Goal: Transaction & Acquisition: Purchase product/service

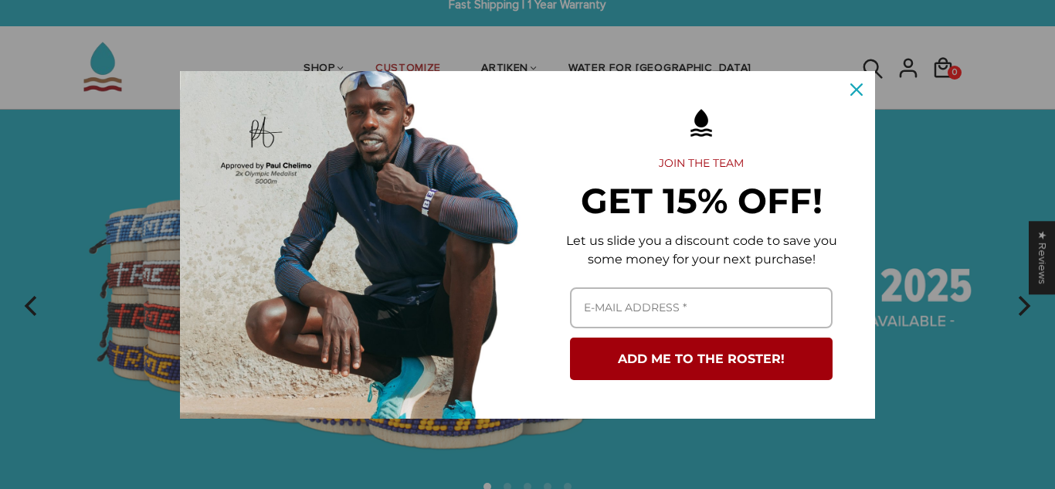
scroll to position [15, 0]
click at [858, 90] on icon "close icon" at bounding box center [856, 89] width 12 height 12
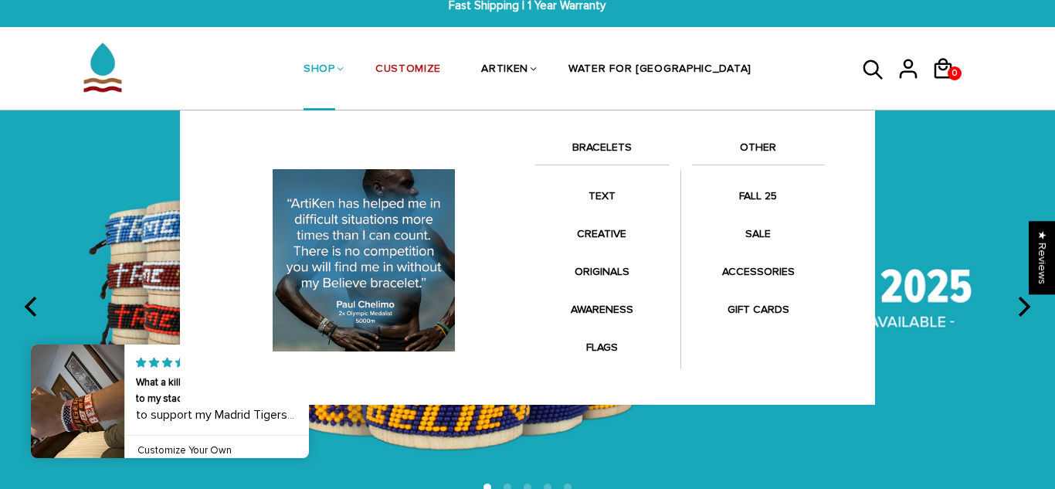
click at [335, 80] on link "SHOP" at bounding box center [319, 70] width 32 height 82
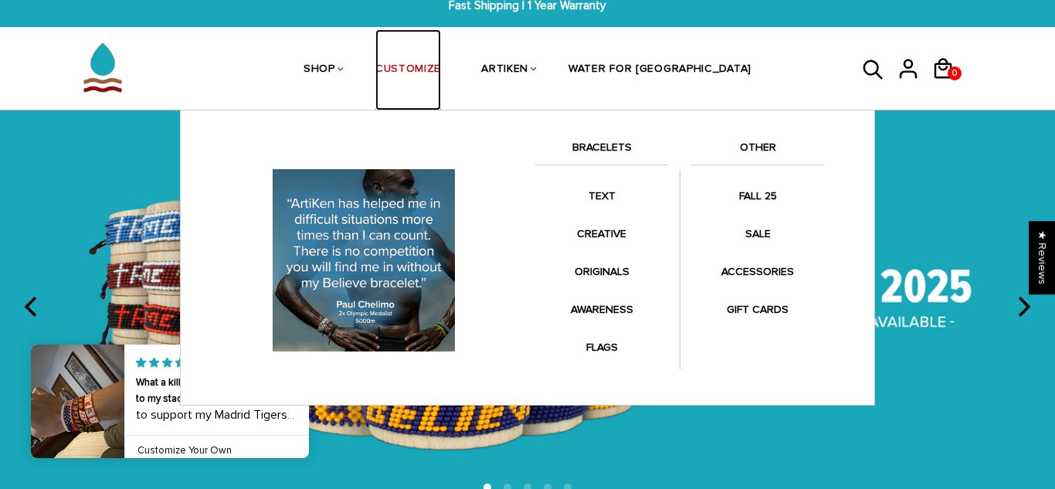
click at [441, 66] on link "CUSTOMIZE" at bounding box center [408, 70] width 66 height 82
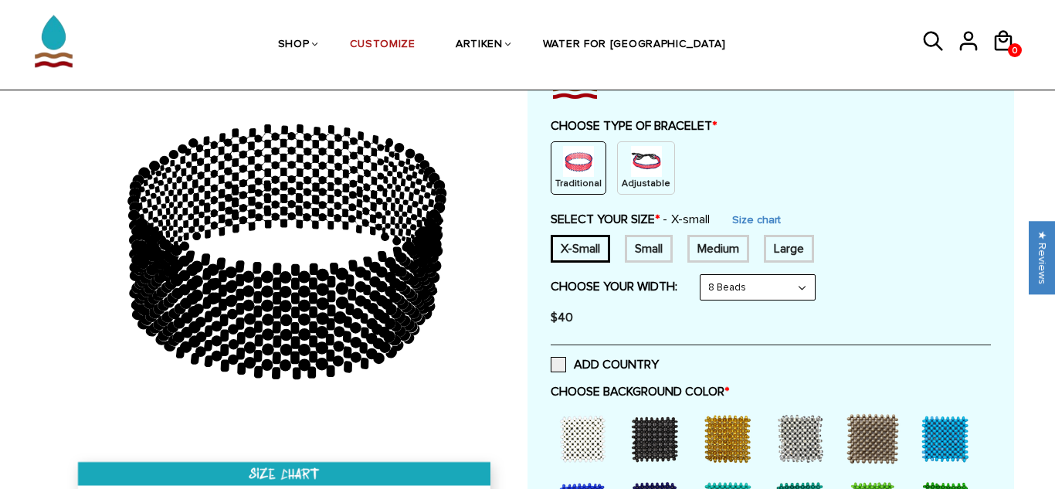
scroll to position [151, 0]
click at [727, 251] on div "Medium" at bounding box center [718, 250] width 62 height 28
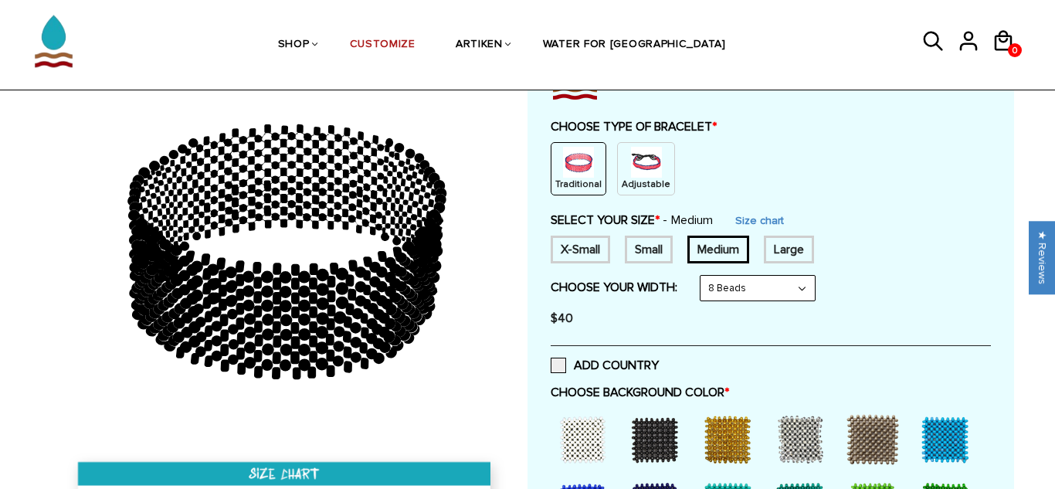
click at [802, 246] on div "Large" at bounding box center [789, 250] width 50 height 28
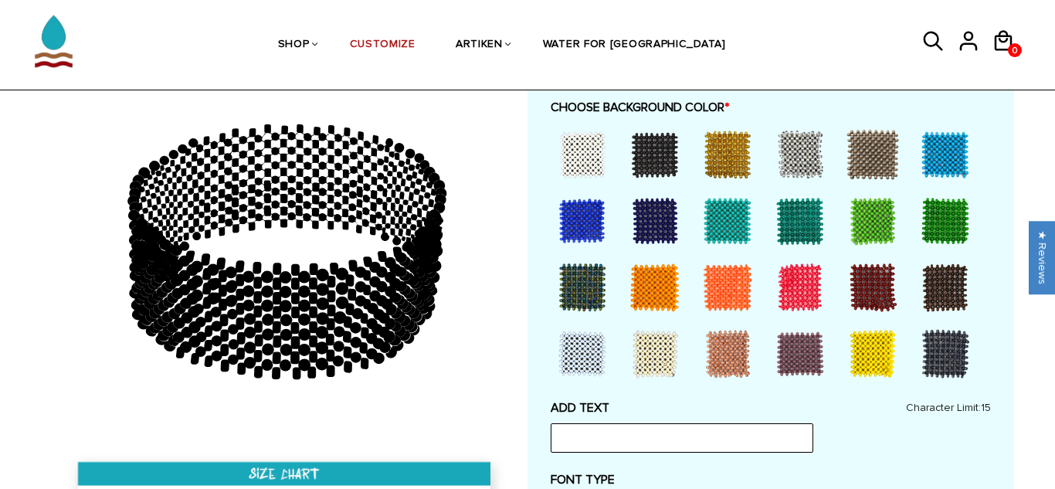
scroll to position [439, 0]
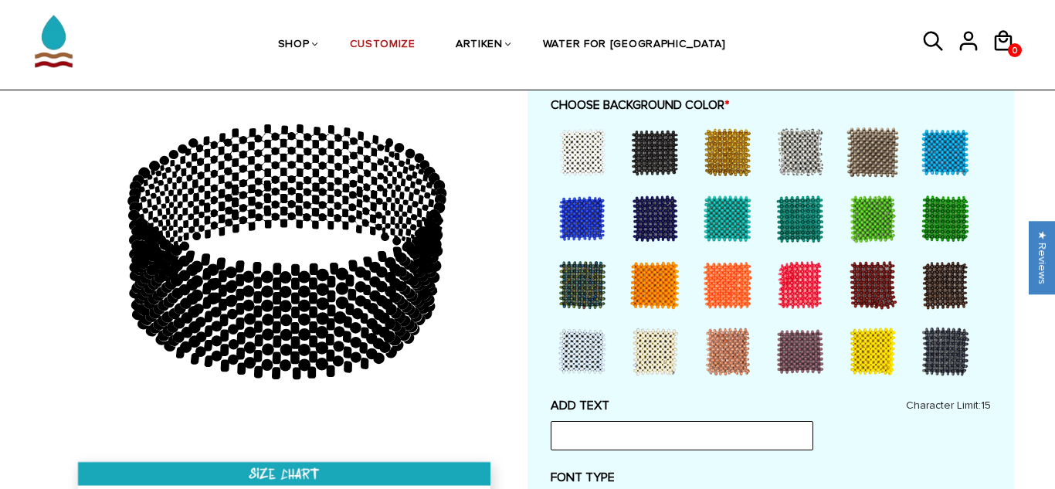
click at [604, 205] on div at bounding box center [582, 219] width 62 height 62
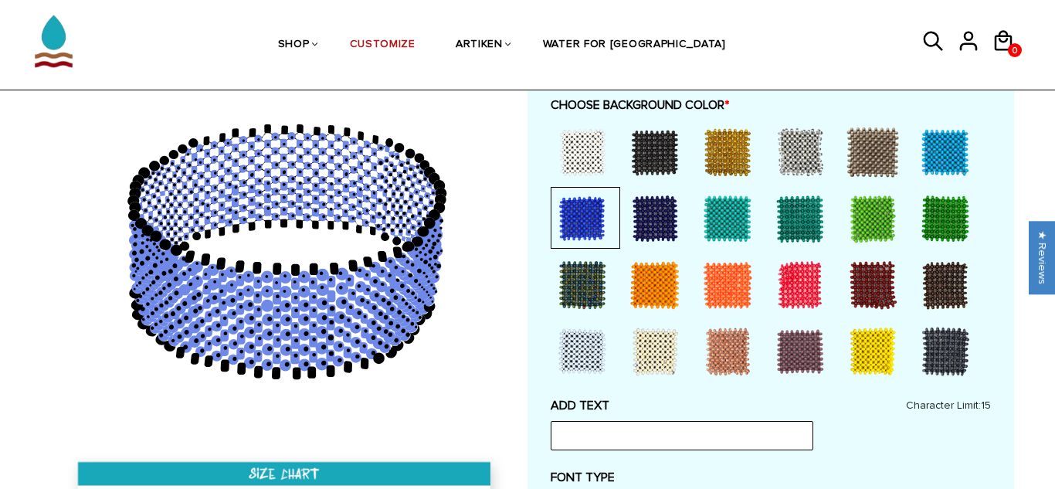
click at [641, 227] on div at bounding box center [655, 219] width 62 height 62
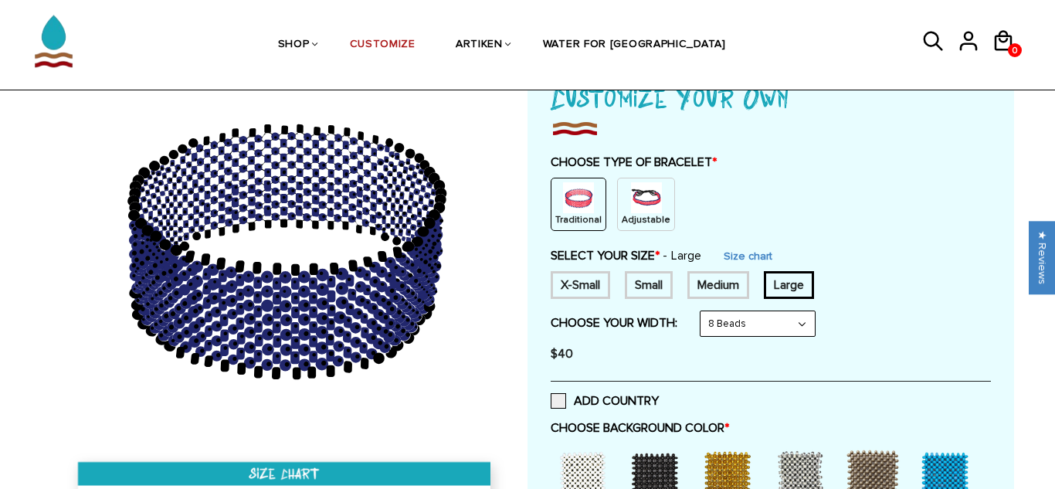
scroll to position [0, 0]
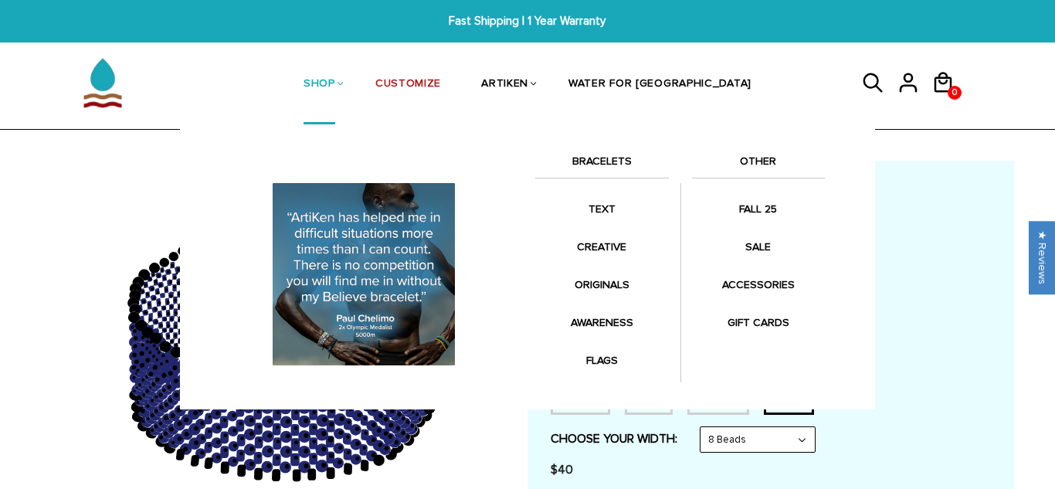
click at [335, 83] on link "SHOP" at bounding box center [319, 85] width 32 height 80
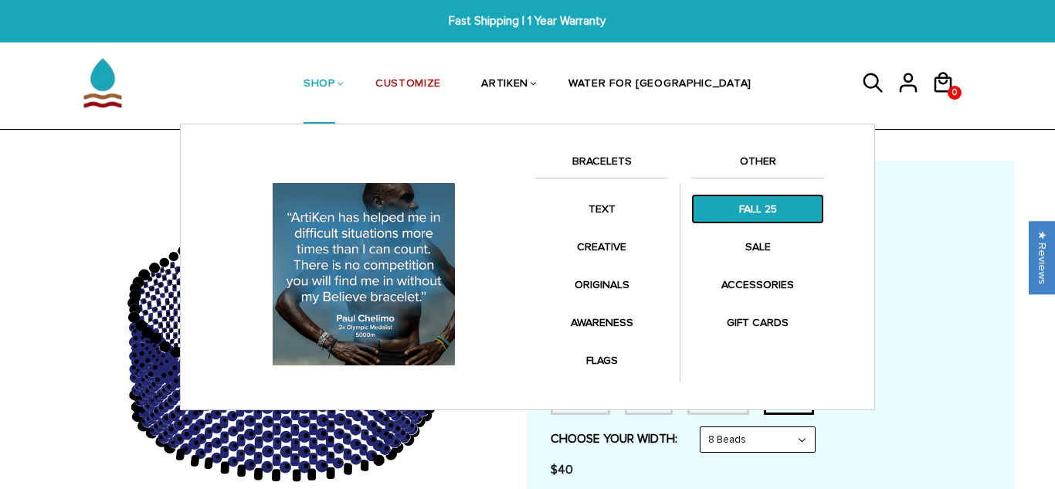
click at [772, 212] on link "FALL 25" at bounding box center [757, 209] width 133 height 30
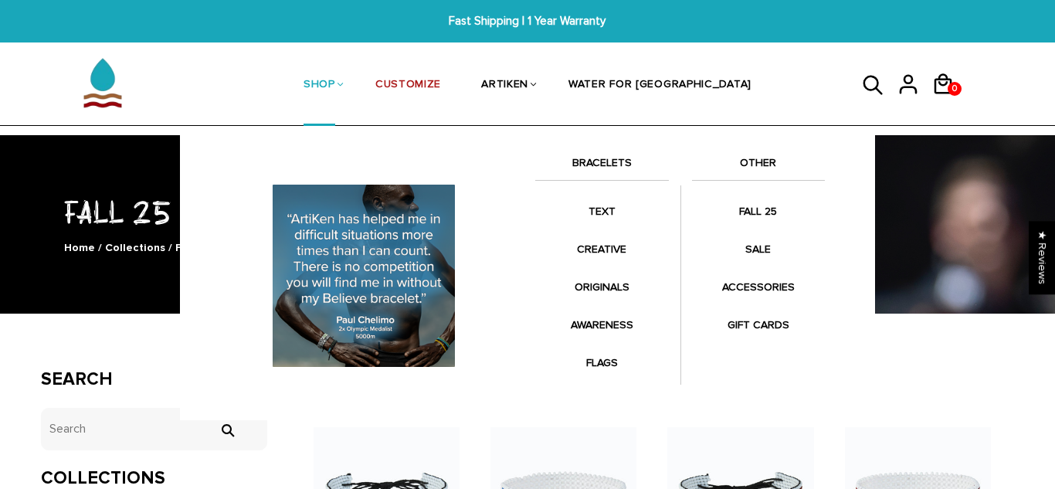
click at [335, 93] on link "SHOP" at bounding box center [319, 86] width 32 height 82
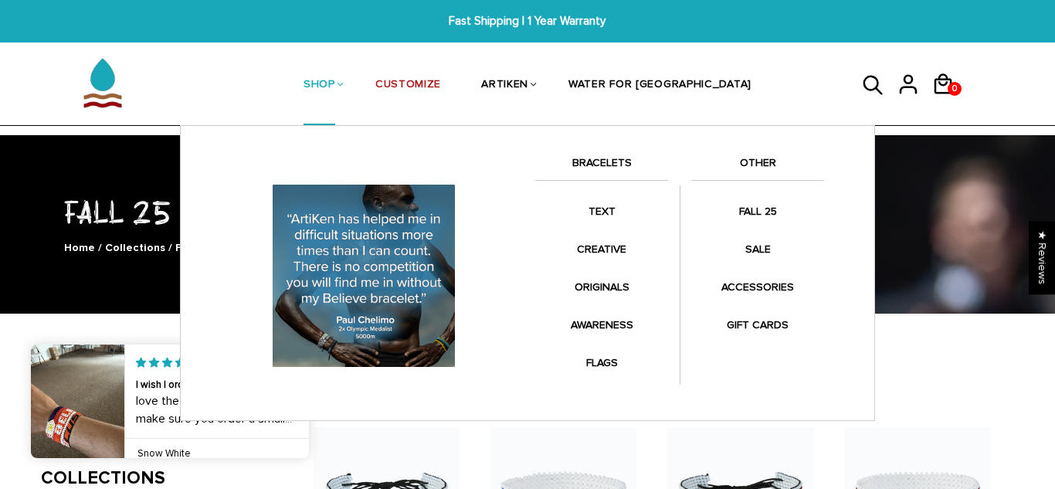
click at [586, 160] on link "BRACELETS" at bounding box center [601, 167] width 133 height 26
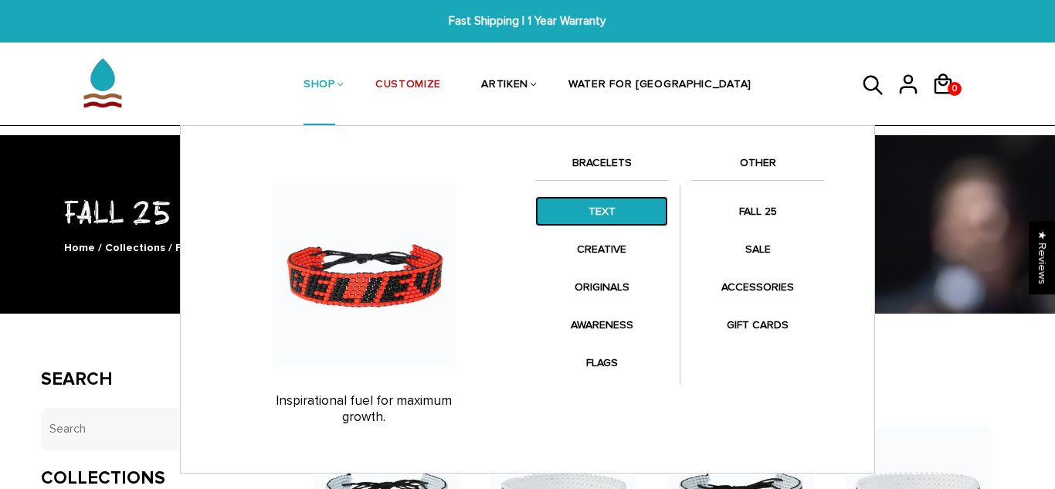
click at [603, 197] on link "TEXT" at bounding box center [601, 211] width 133 height 30
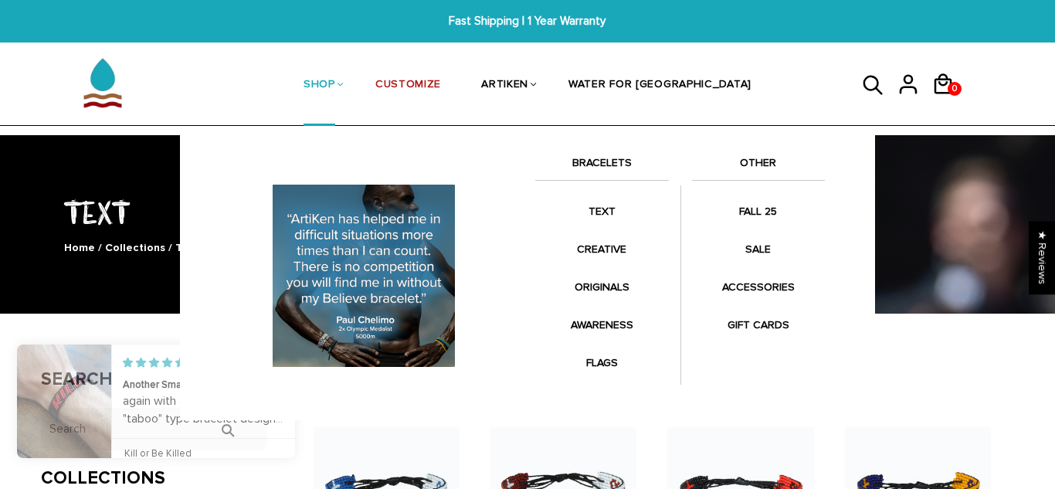
click at [335, 83] on link "SHOP" at bounding box center [319, 86] width 32 height 82
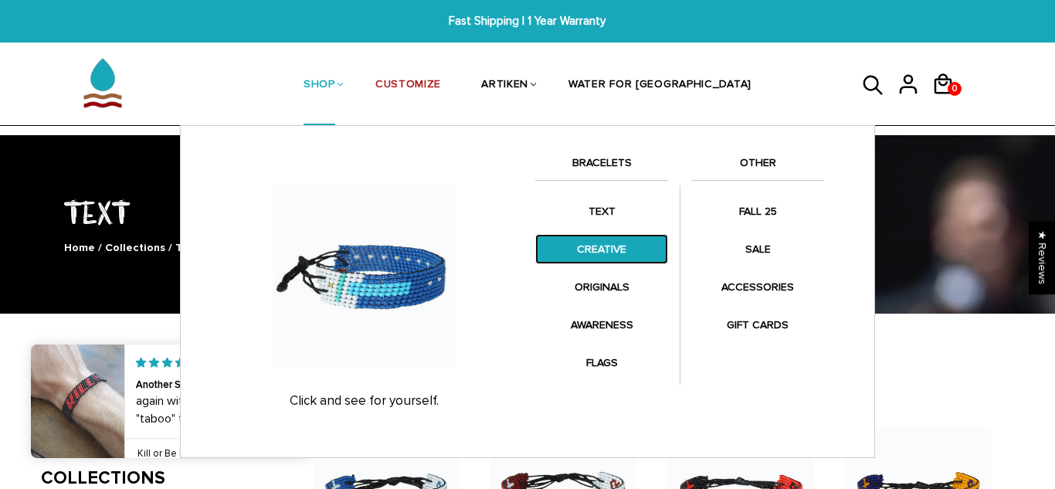
click at [587, 245] on link "CREATIVE" at bounding box center [601, 249] width 133 height 30
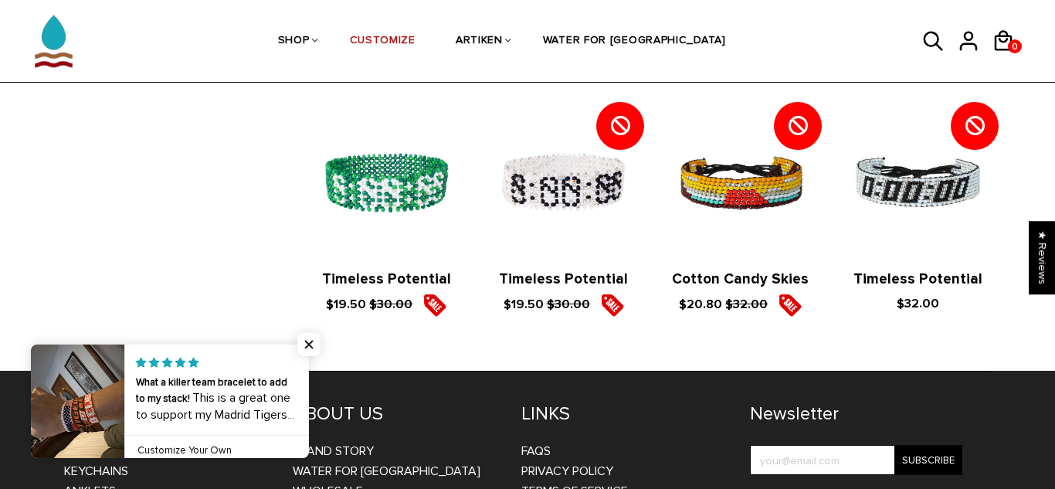
scroll to position [1825, 0]
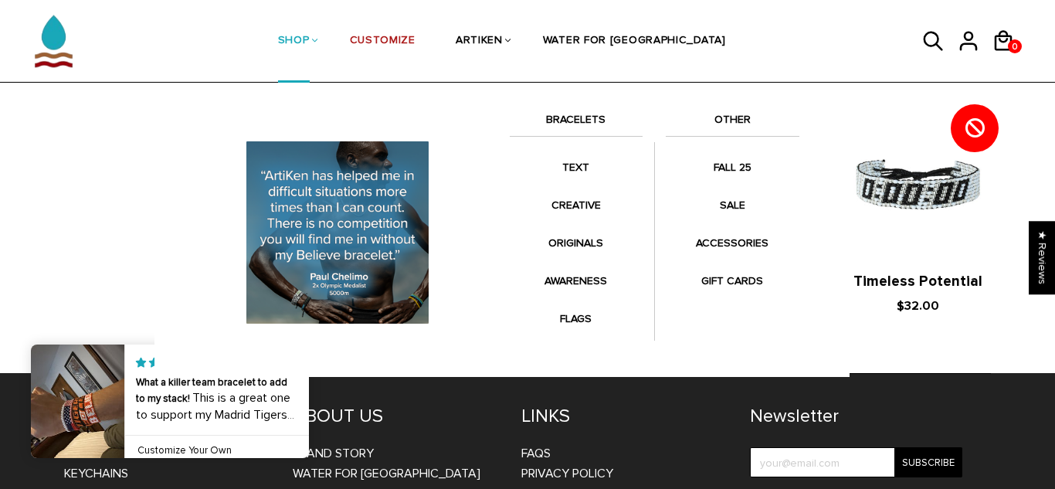
click at [310, 40] on link "SHOP" at bounding box center [294, 42] width 32 height 82
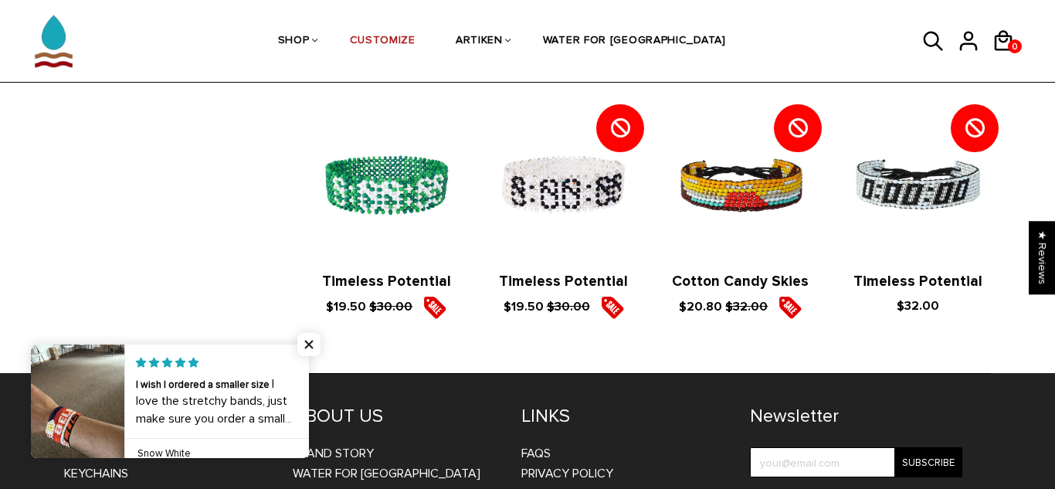
click at [929, 48] on icon at bounding box center [933, 41] width 23 height 37
click at [930, 42] on icon at bounding box center [933, 41] width 23 height 37
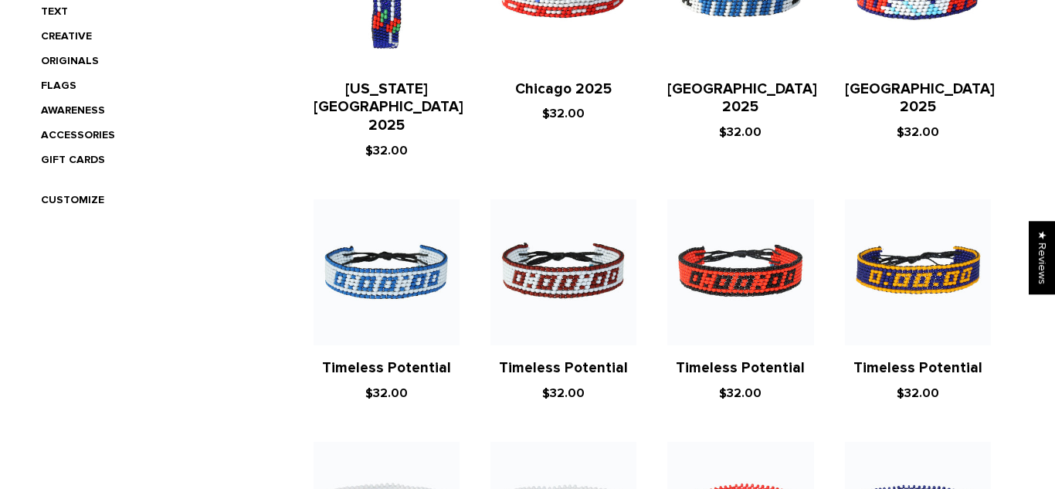
scroll to position [0, 0]
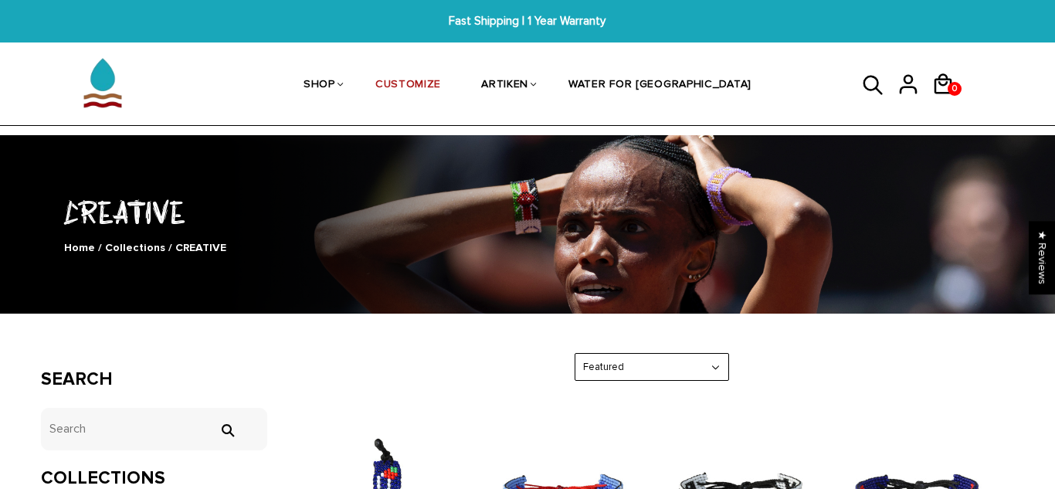
click at [874, 74] on icon at bounding box center [873, 85] width 23 height 37
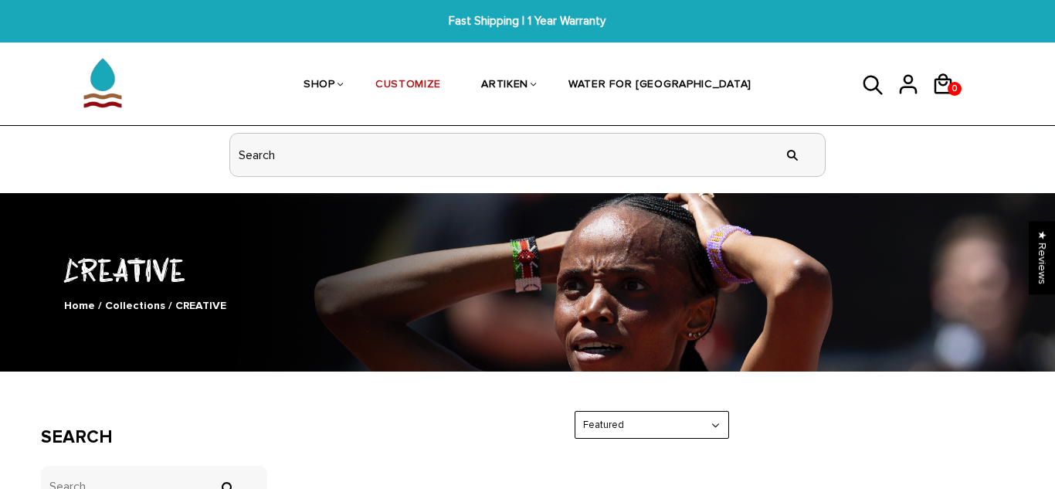
click at [351, 140] on input "header search" at bounding box center [527, 155] width 595 height 42
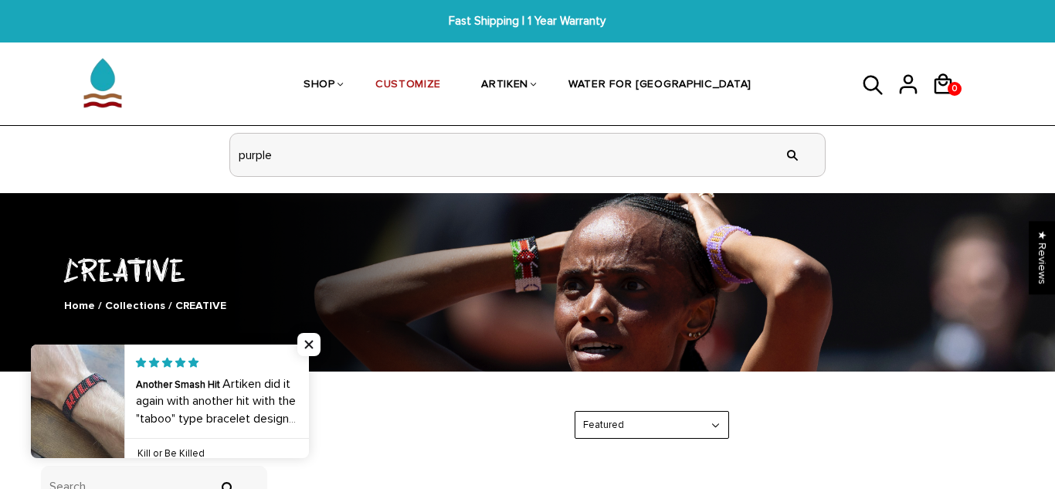
type input "purple"
click at [777, 126] on input "" at bounding box center [792, 155] width 31 height 58
